Goal: Information Seeking & Learning: Understand process/instructions

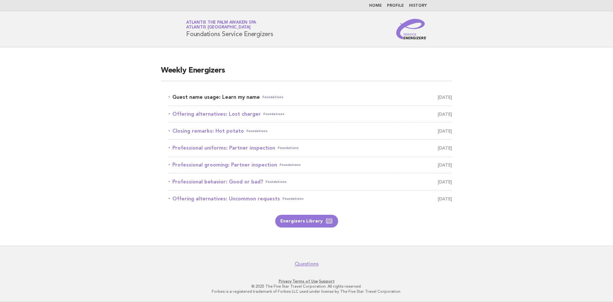
click at [232, 96] on link "Guest name usage: Learn my name Foundations [DATE]" at bounding box center [310, 97] width 283 height 9
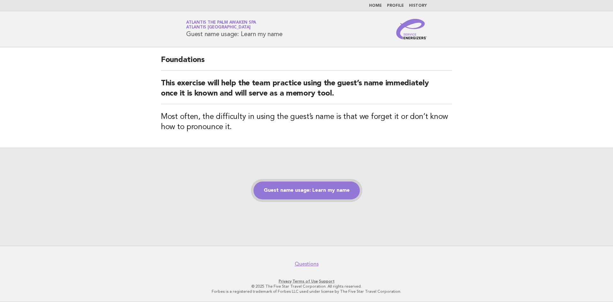
click at [295, 190] on link "Guest name usage: Learn my name" at bounding box center [306, 190] width 106 height 18
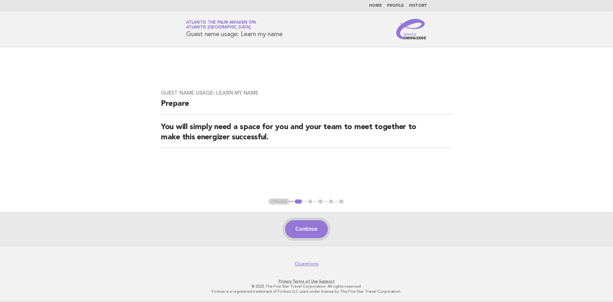
click at [313, 229] on button "Continue" at bounding box center [306, 229] width 42 height 18
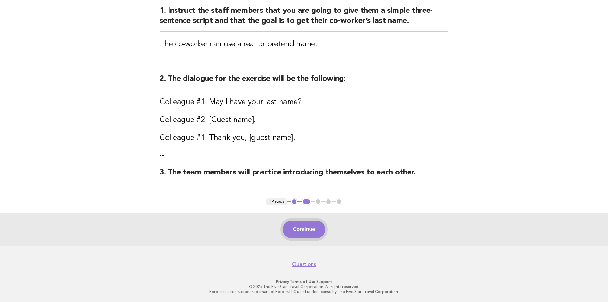
click at [310, 230] on button "Continue" at bounding box center [304, 229] width 42 height 18
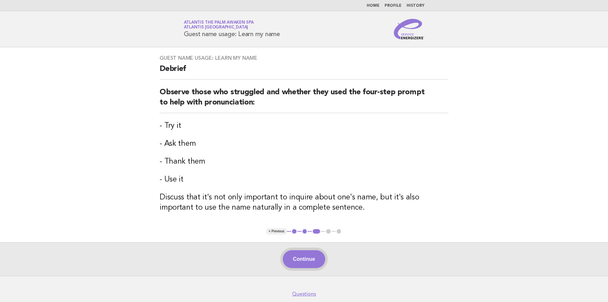
click at [312, 262] on button "Continue" at bounding box center [304, 259] width 42 height 18
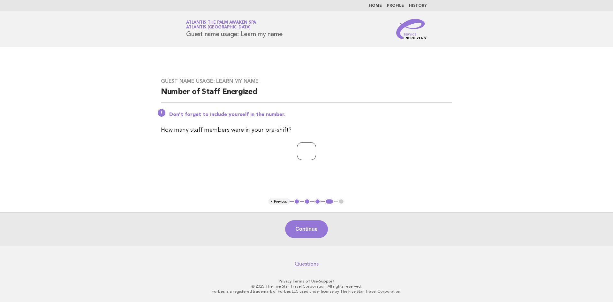
type input "*"
click at [315, 151] on input "*" at bounding box center [306, 151] width 19 height 18
type input "*"
click at [309, 228] on button "Continue" at bounding box center [306, 229] width 42 height 18
